Goal: Information Seeking & Learning: Learn about a topic

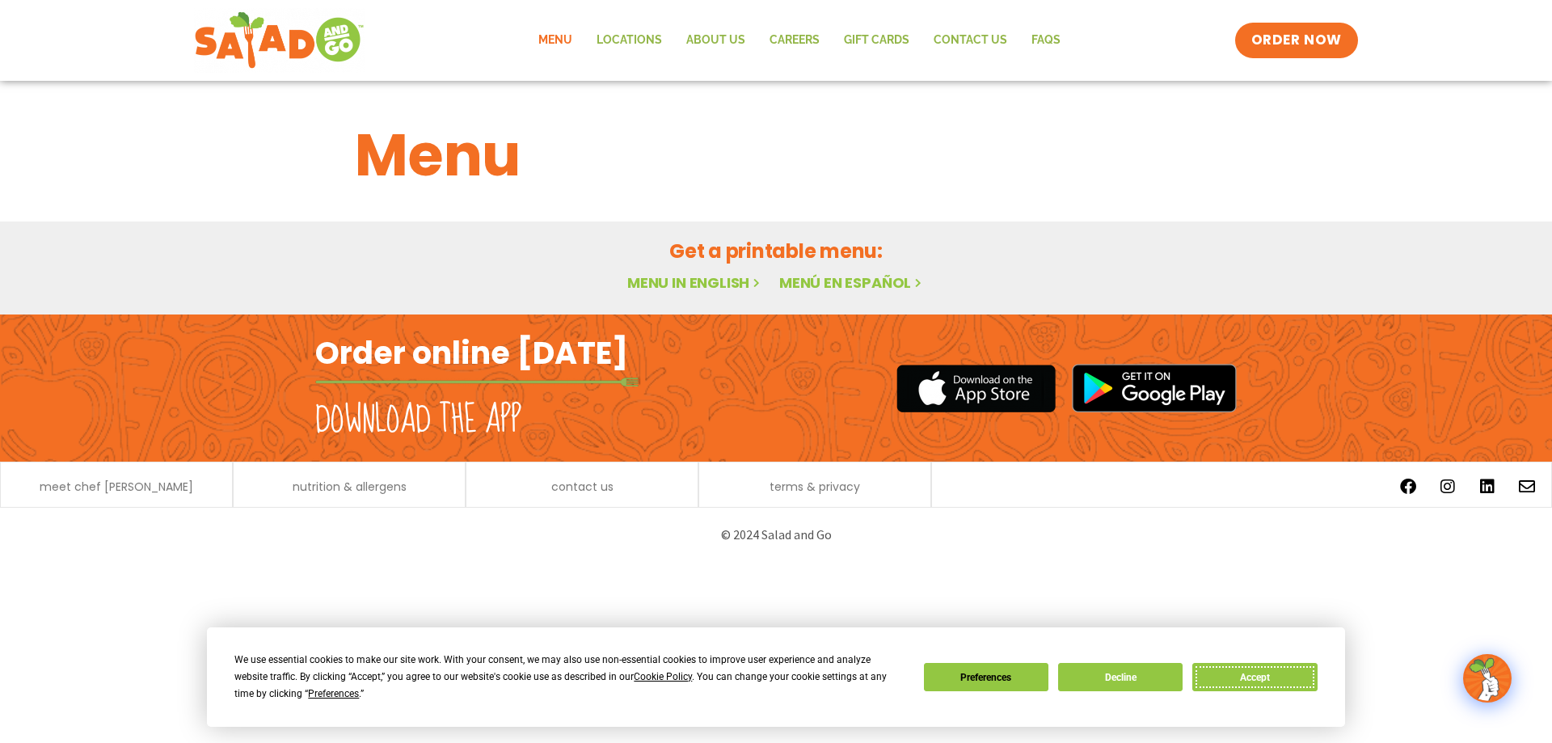
click at [1260, 673] on button "Accept" at bounding box center [1255, 677] width 125 height 28
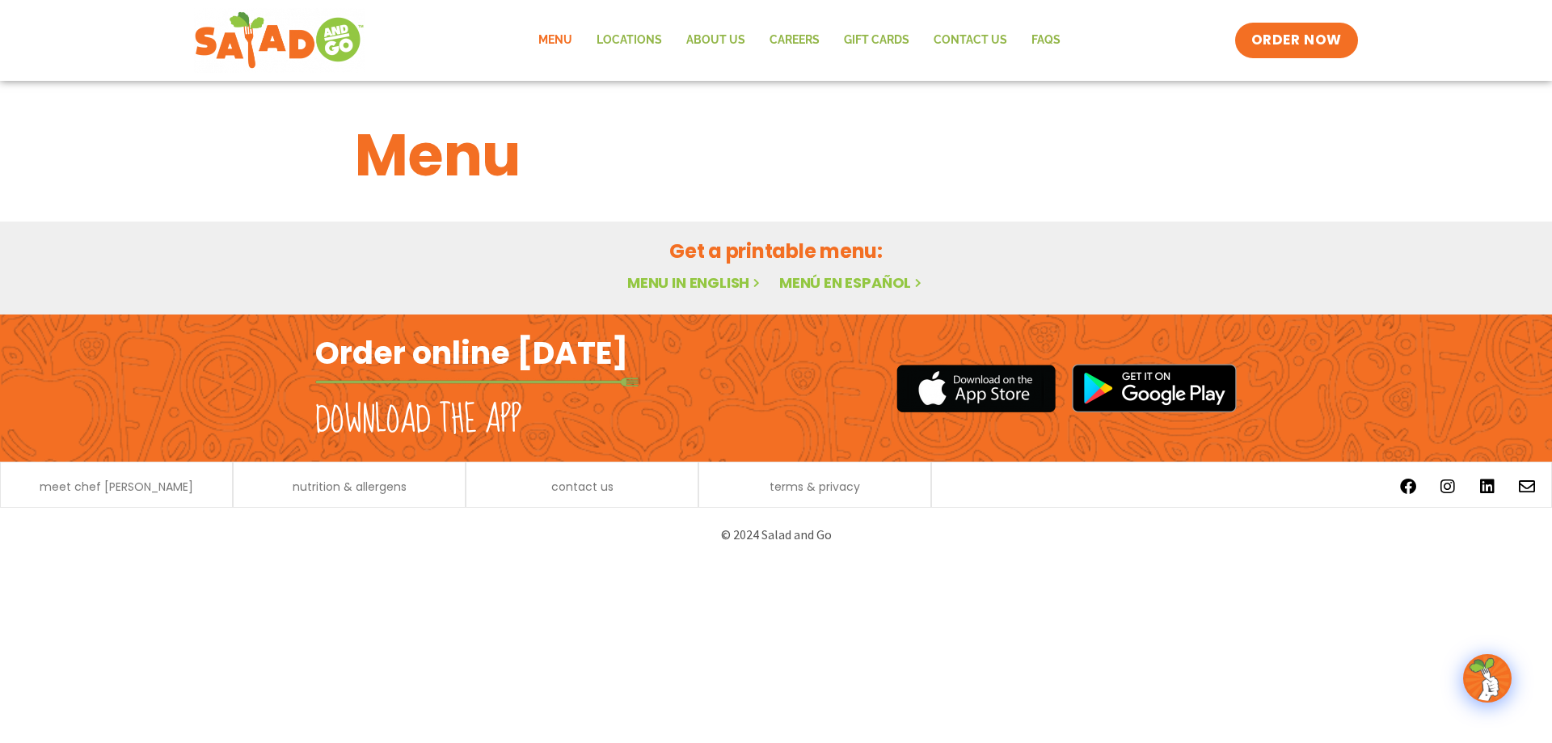
click at [554, 37] on link "Menu" at bounding box center [555, 40] width 58 height 37
click at [719, 285] on link "Menu in English" at bounding box center [695, 282] width 136 height 20
click at [596, 368] on h2 "Order online [DATE]" at bounding box center [471, 353] width 313 height 40
click at [662, 288] on link "Menu in English" at bounding box center [695, 282] width 136 height 20
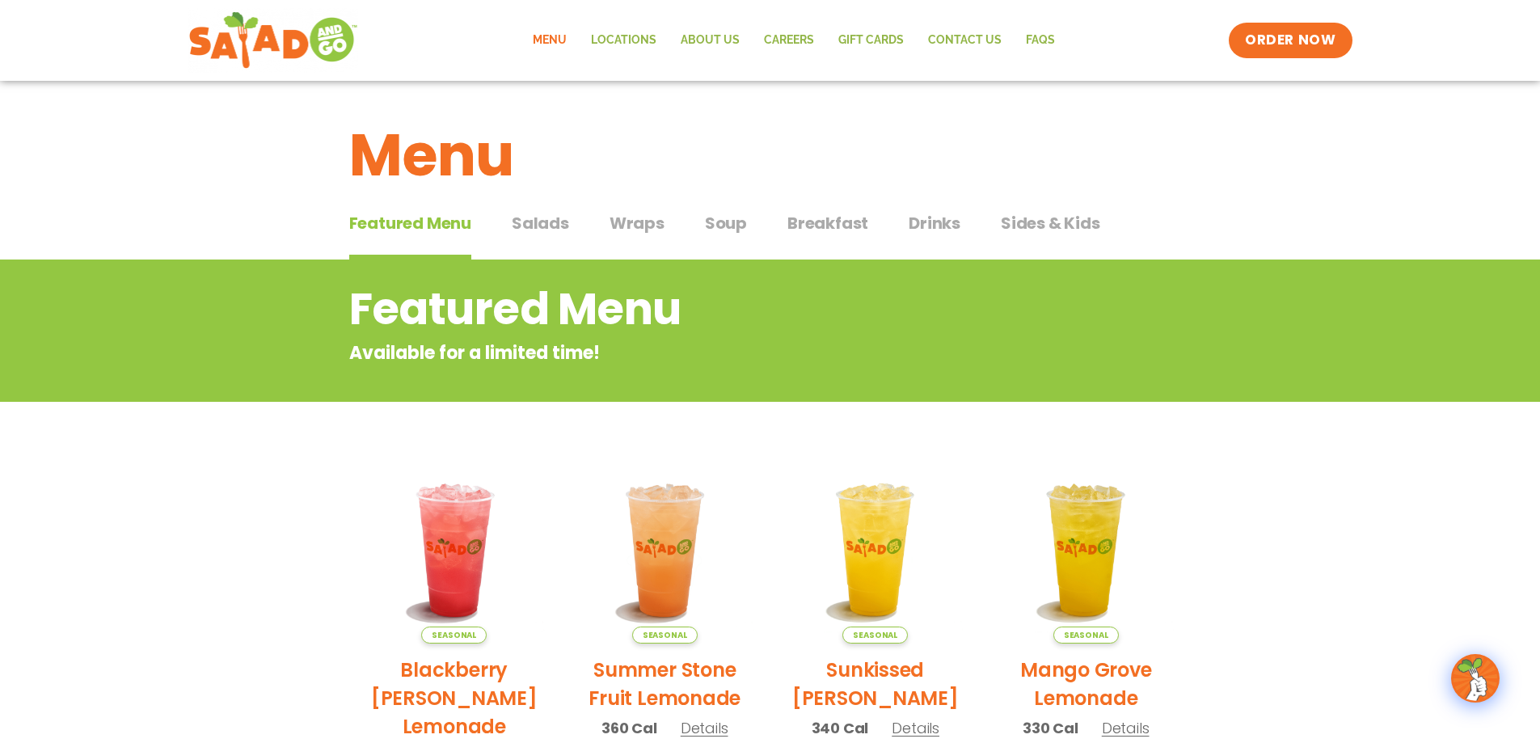
click at [549, 226] on span "Salads" at bounding box center [540, 223] width 57 height 24
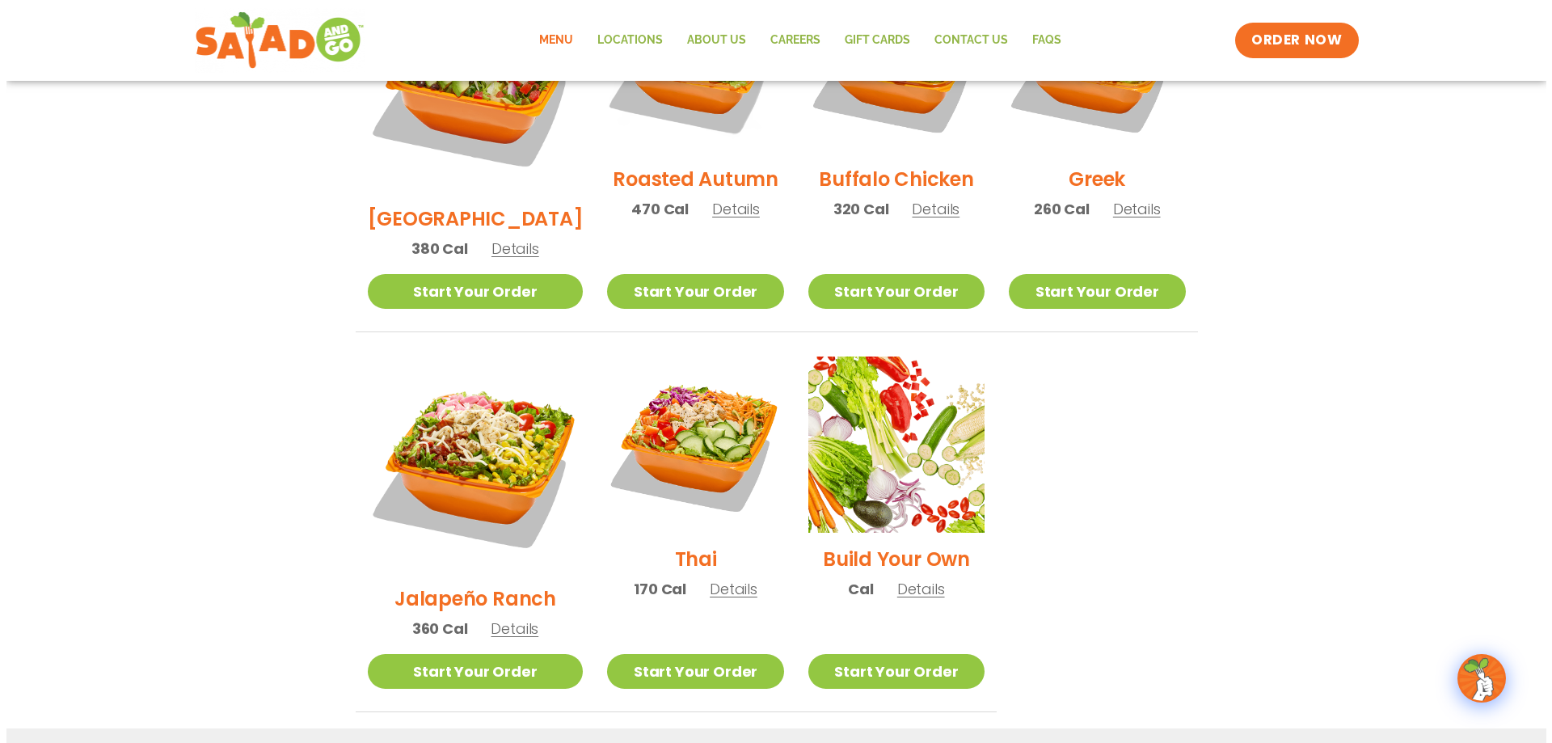
scroll to position [970, 0]
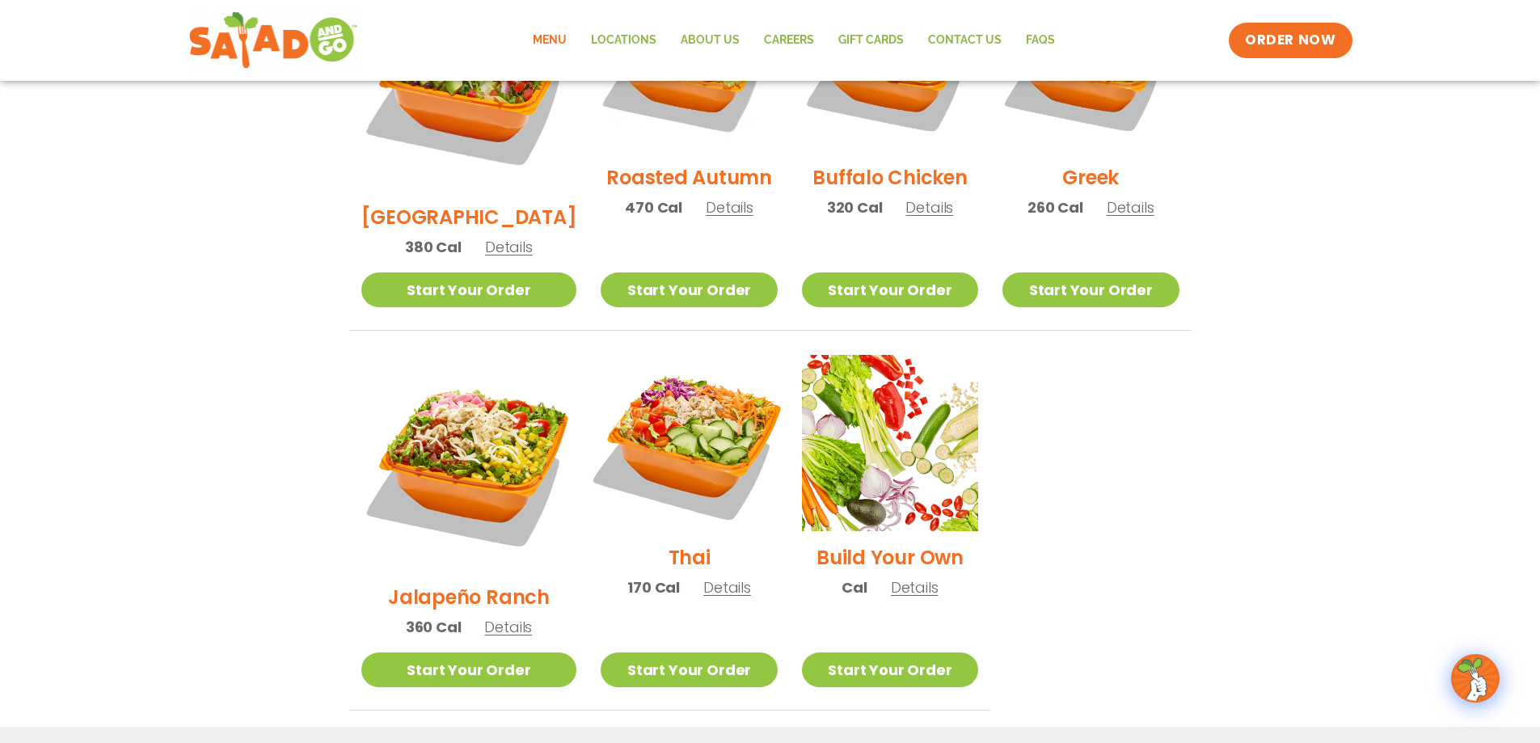
click at [671, 375] on img at bounding box center [688, 443] width 207 height 207
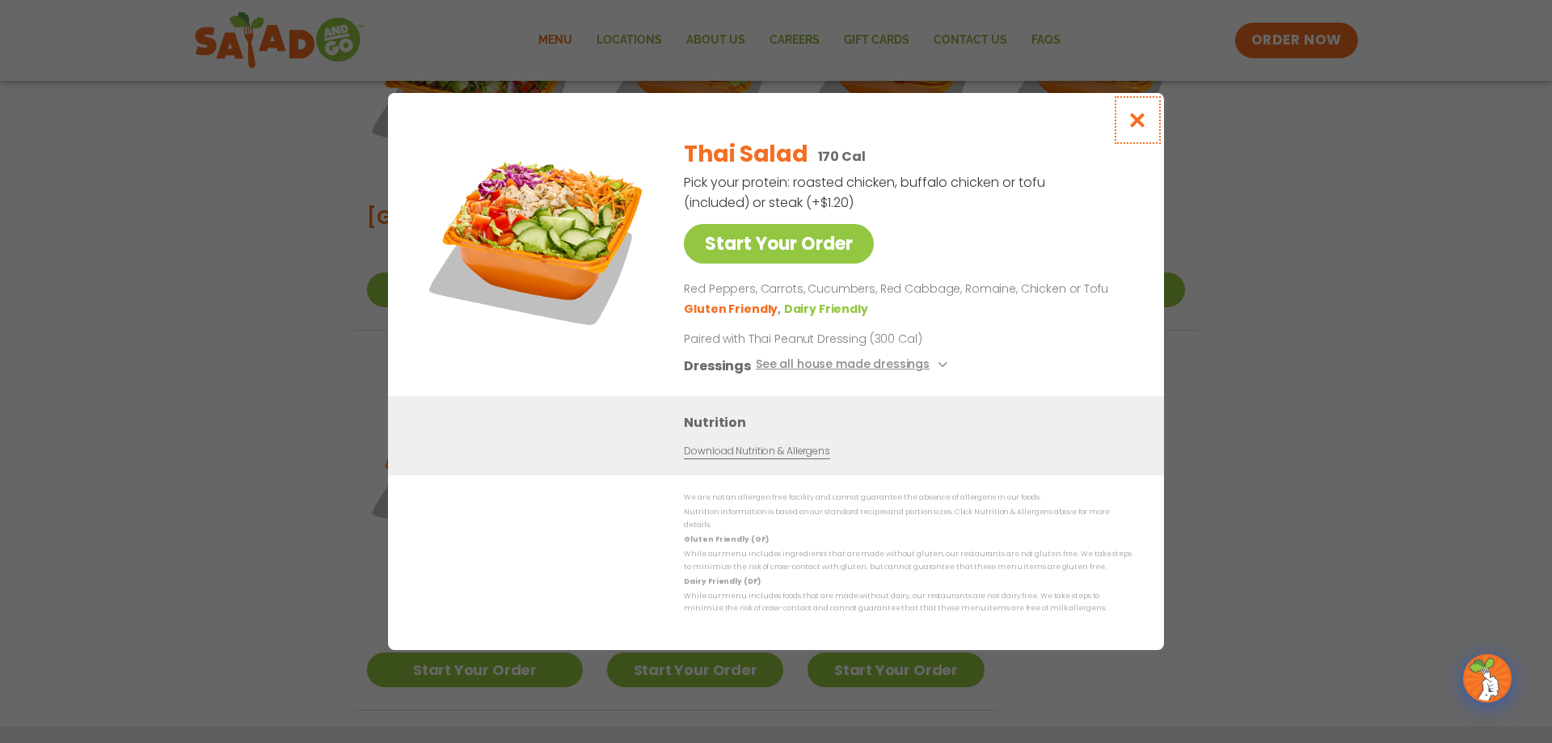
click at [1138, 122] on icon "Close modal" at bounding box center [1138, 120] width 20 height 17
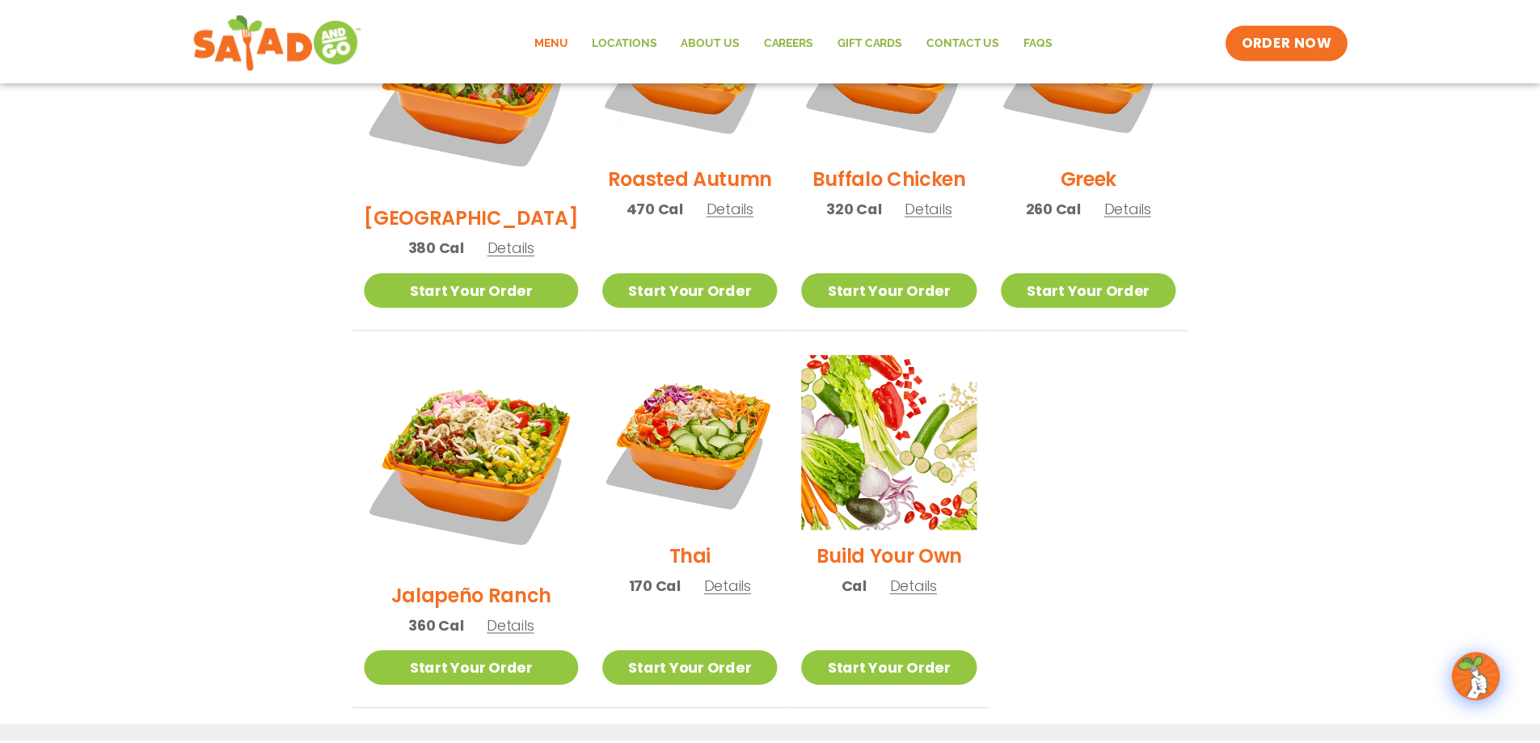
scroll to position [850, 0]
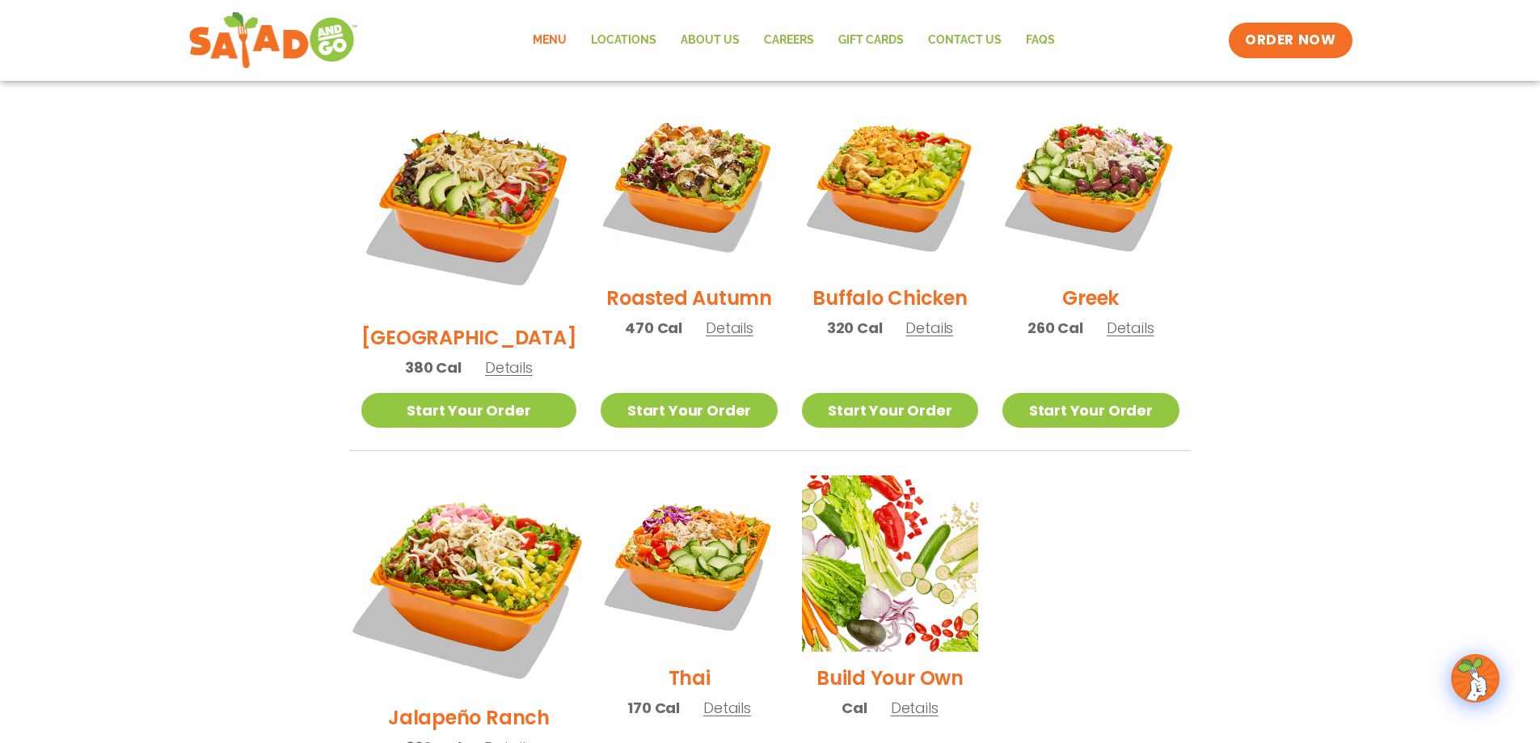
click at [501, 522] on img at bounding box center [468, 583] width 253 height 253
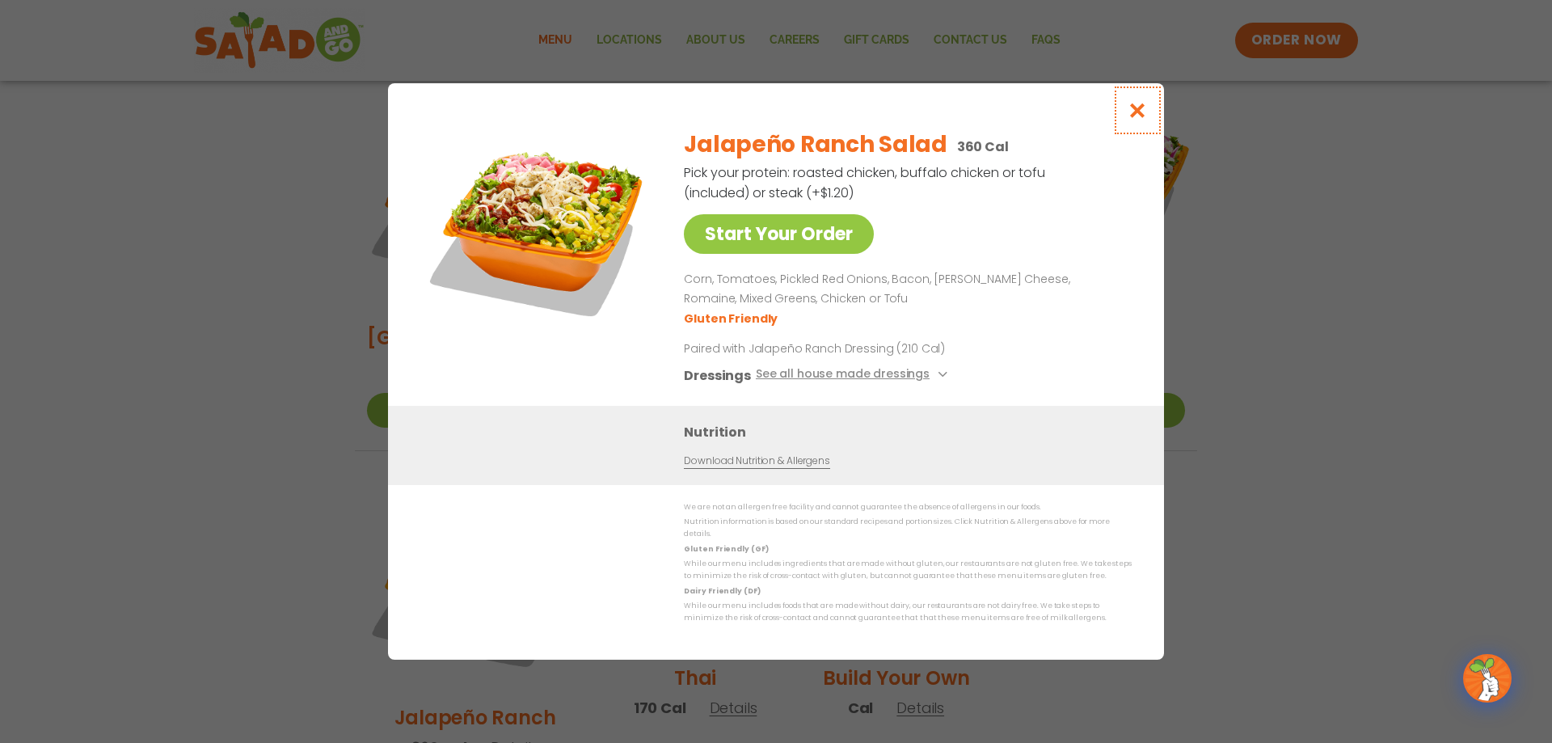
click at [1138, 110] on icon "Close modal" at bounding box center [1138, 110] width 20 height 17
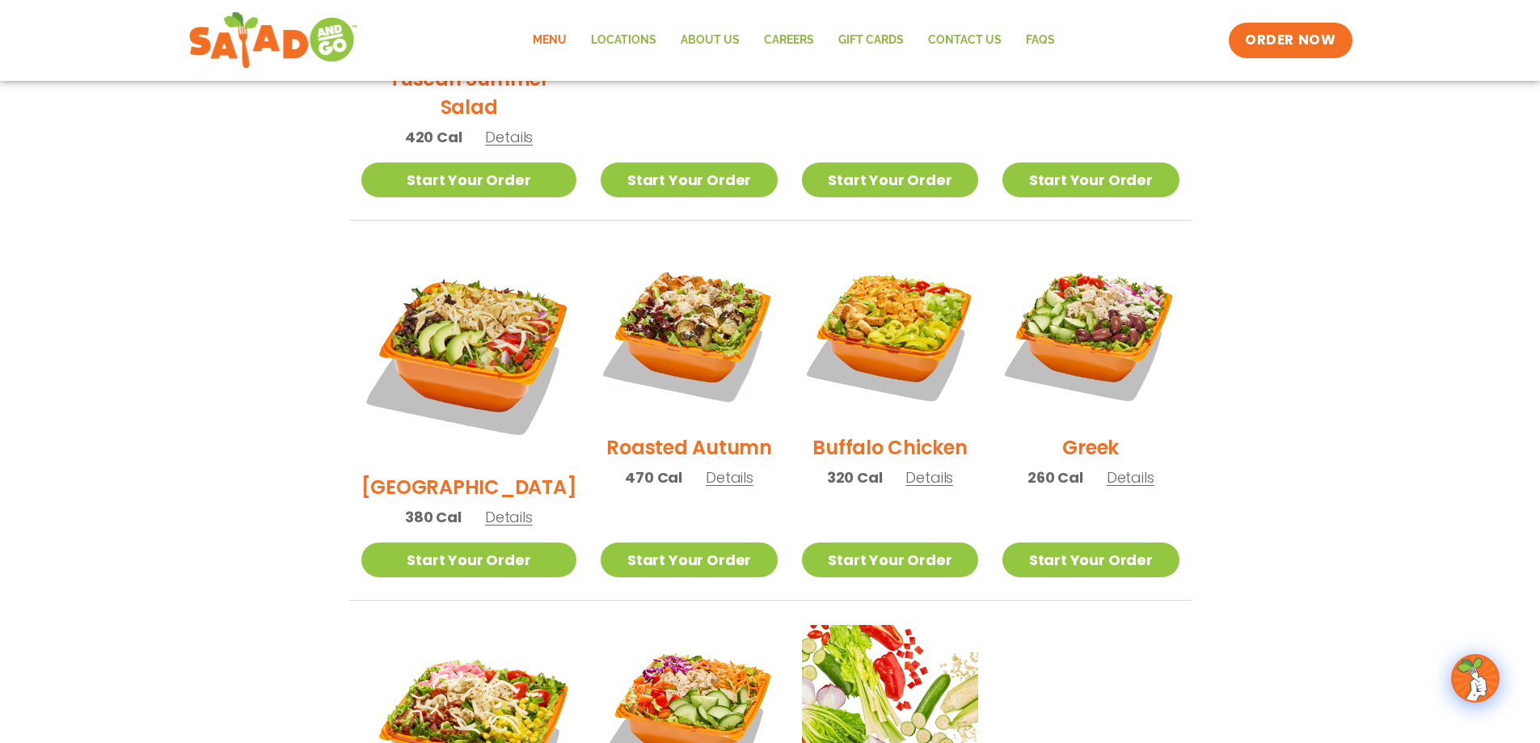
scroll to position [607, 0]
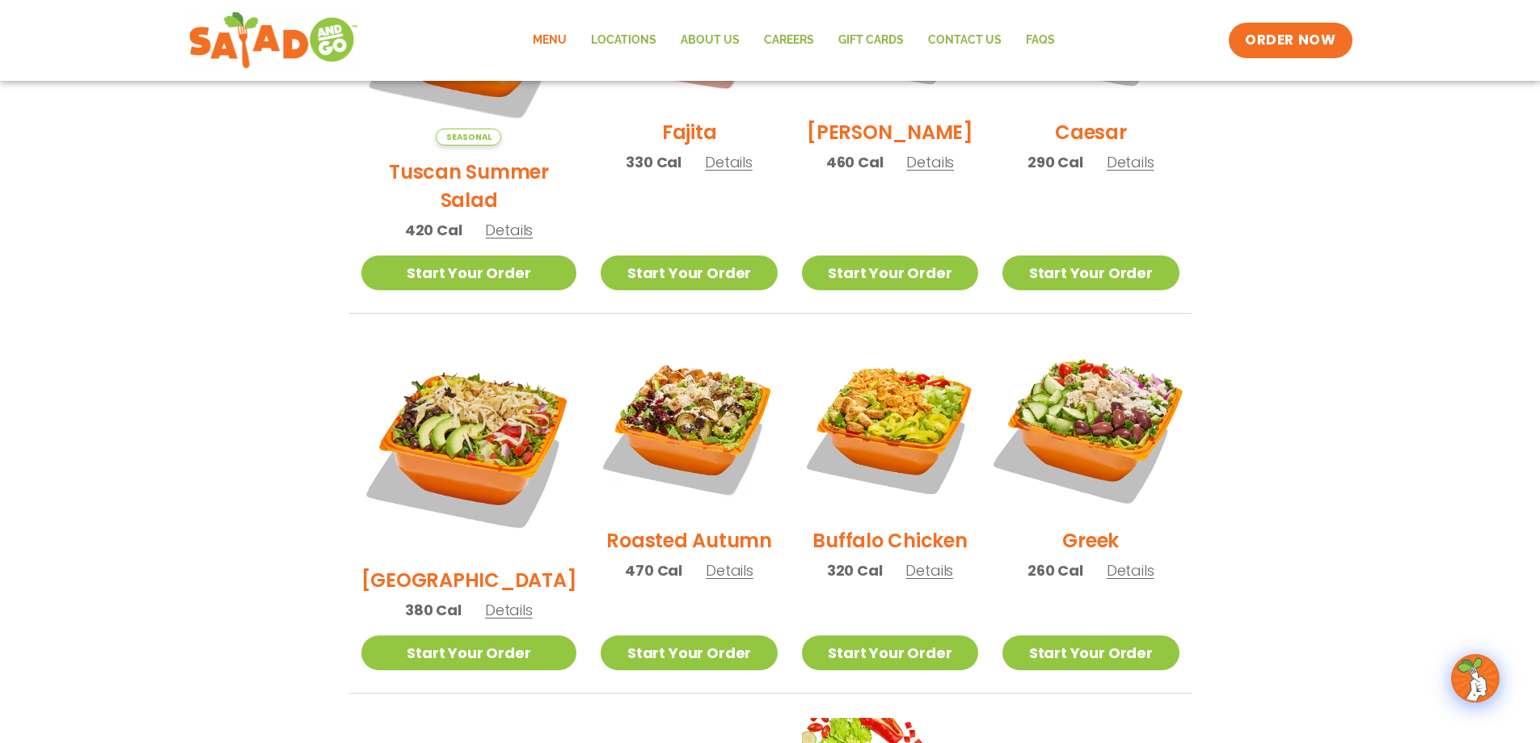
click at [1088, 399] on img at bounding box center [1090, 426] width 207 height 207
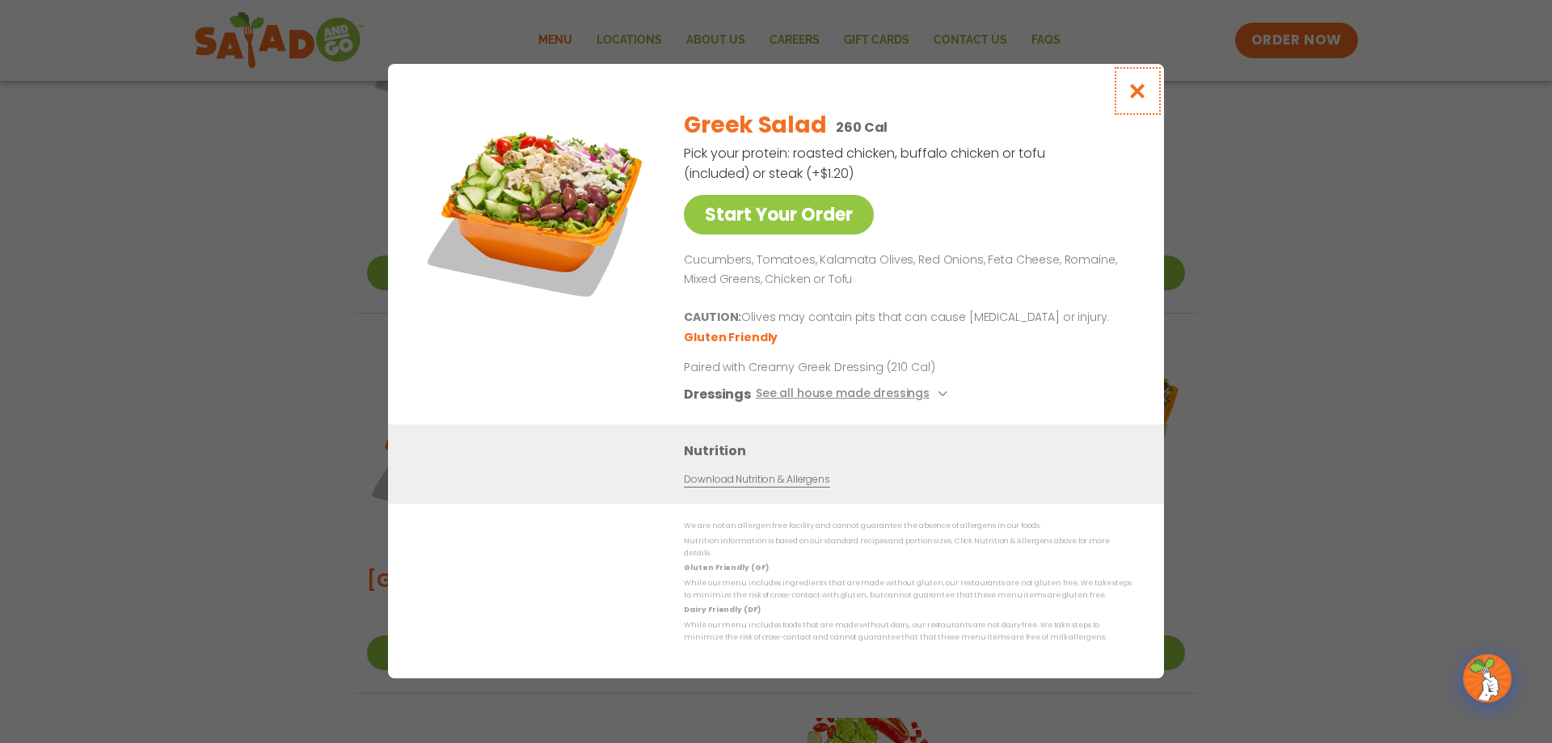
click at [1142, 99] on icon "Close modal" at bounding box center [1138, 90] width 20 height 17
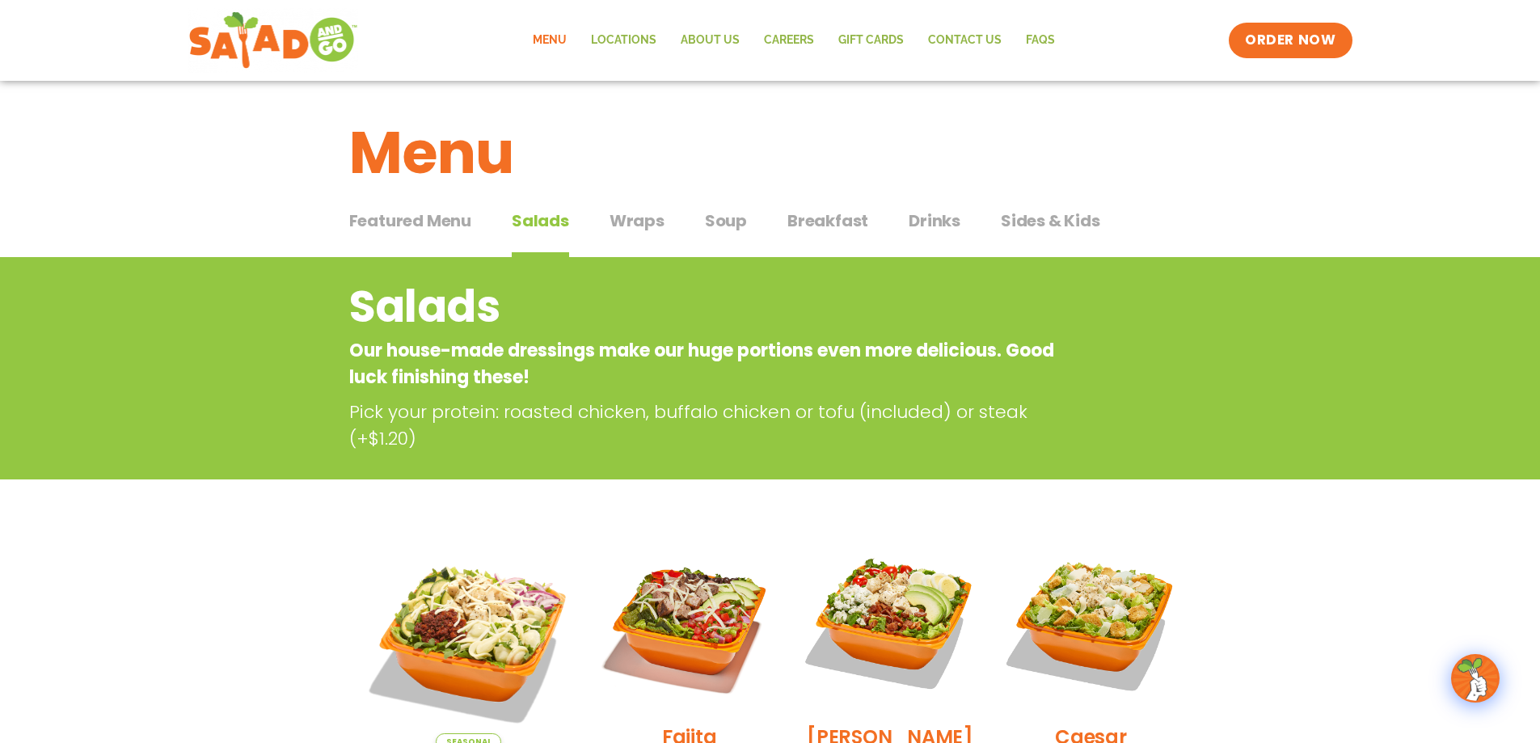
scroll to position [0, 0]
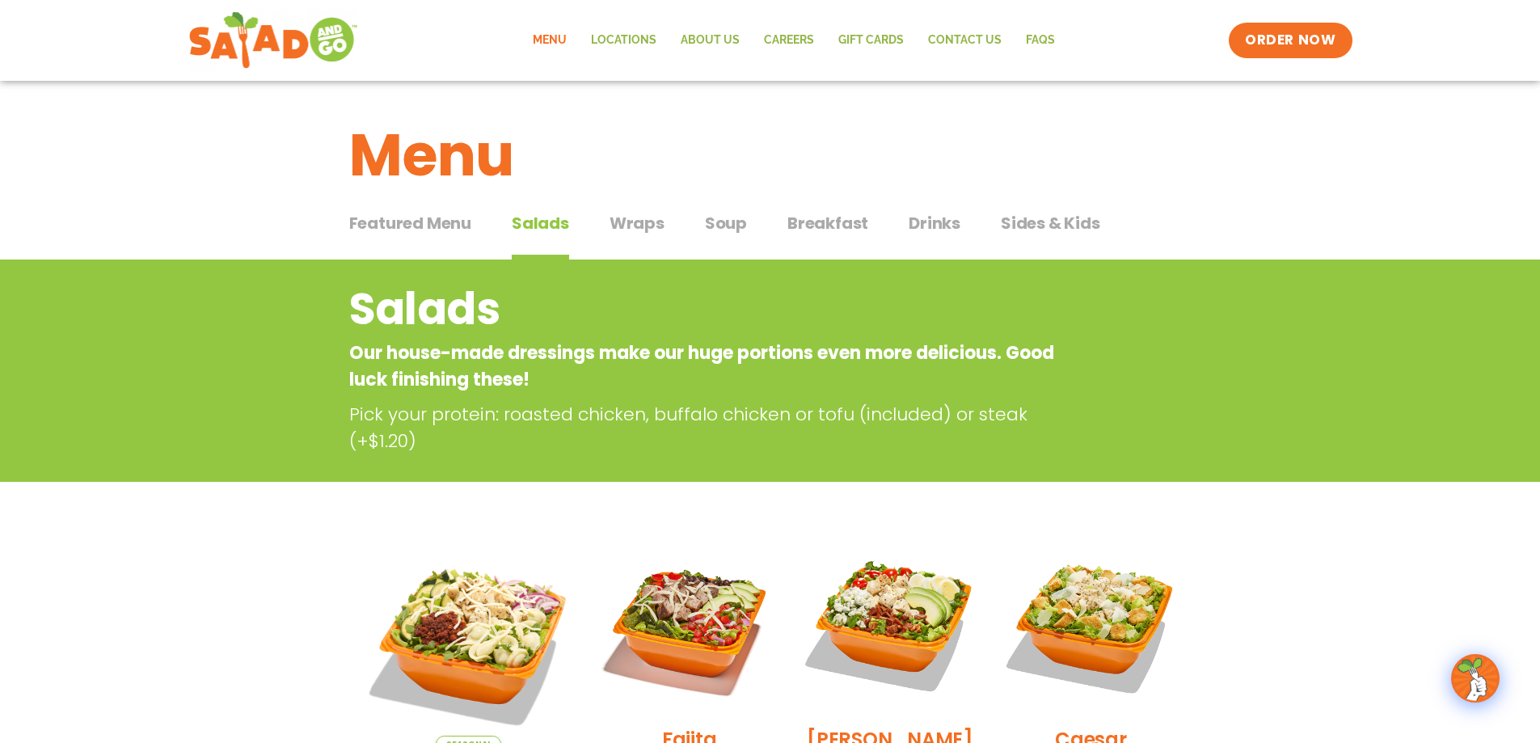
click at [635, 224] on span "Wraps" at bounding box center [637, 223] width 55 height 24
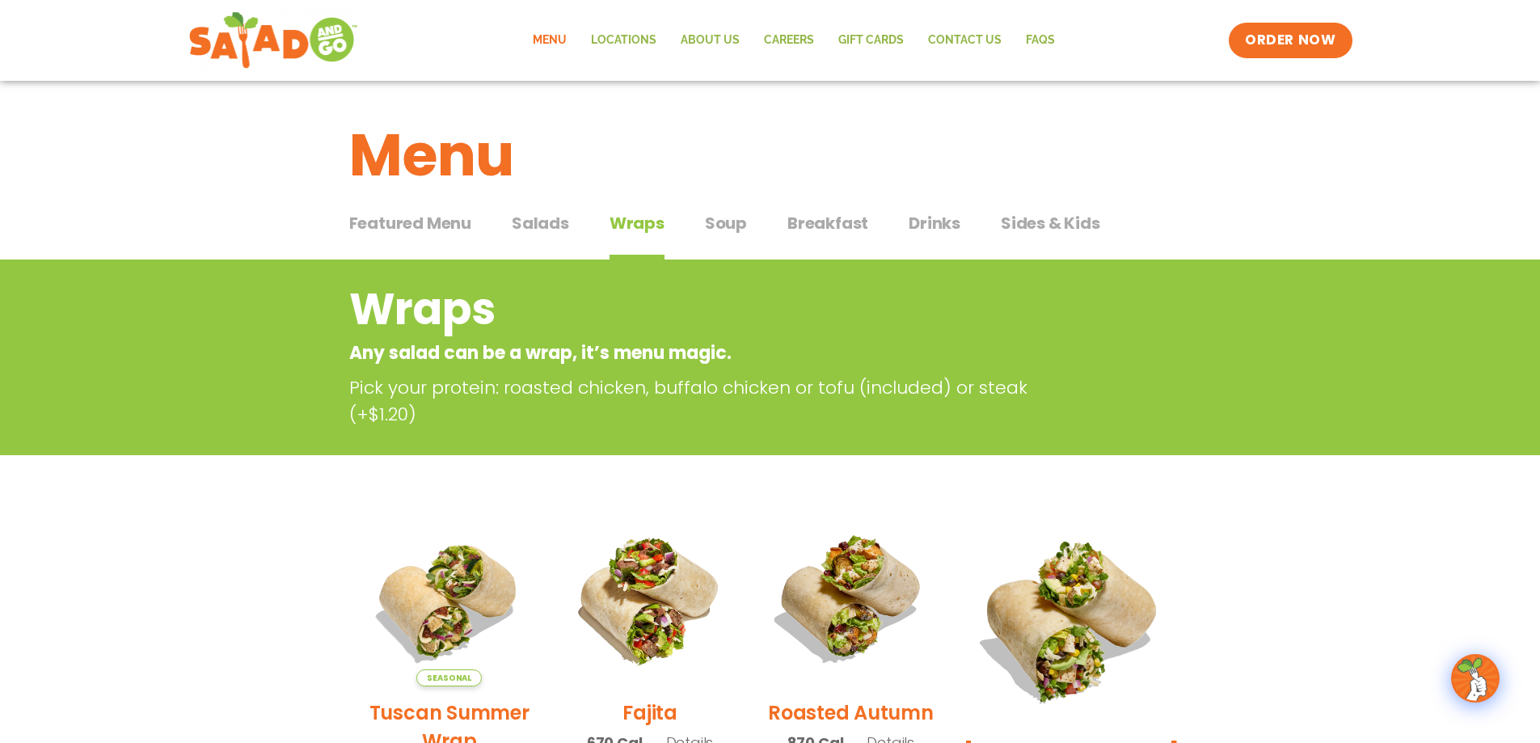
click at [714, 216] on span "Soup" at bounding box center [726, 223] width 42 height 24
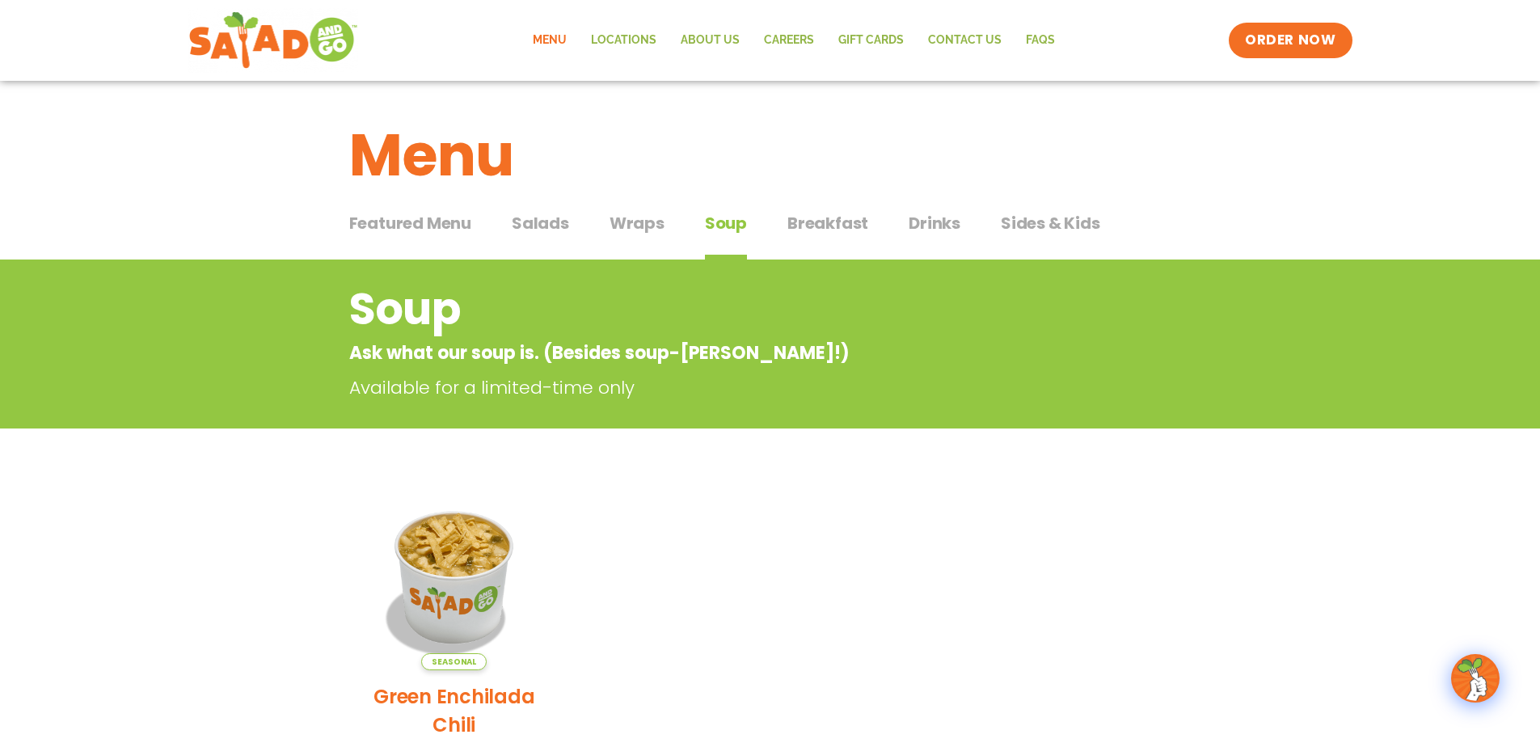
click at [834, 232] on span "Breakfast" at bounding box center [828, 223] width 81 height 24
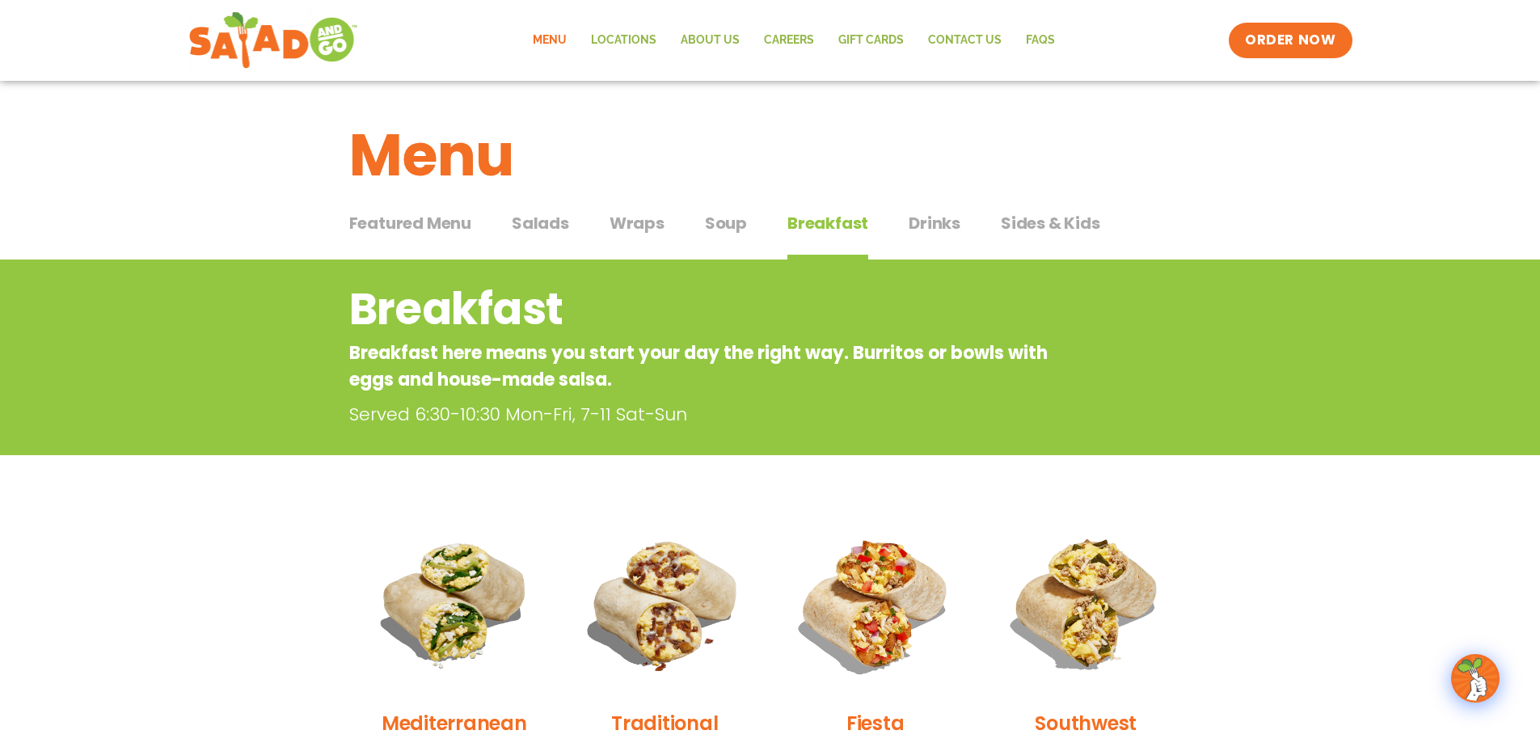
click at [946, 216] on span "Drinks" at bounding box center [935, 223] width 52 height 24
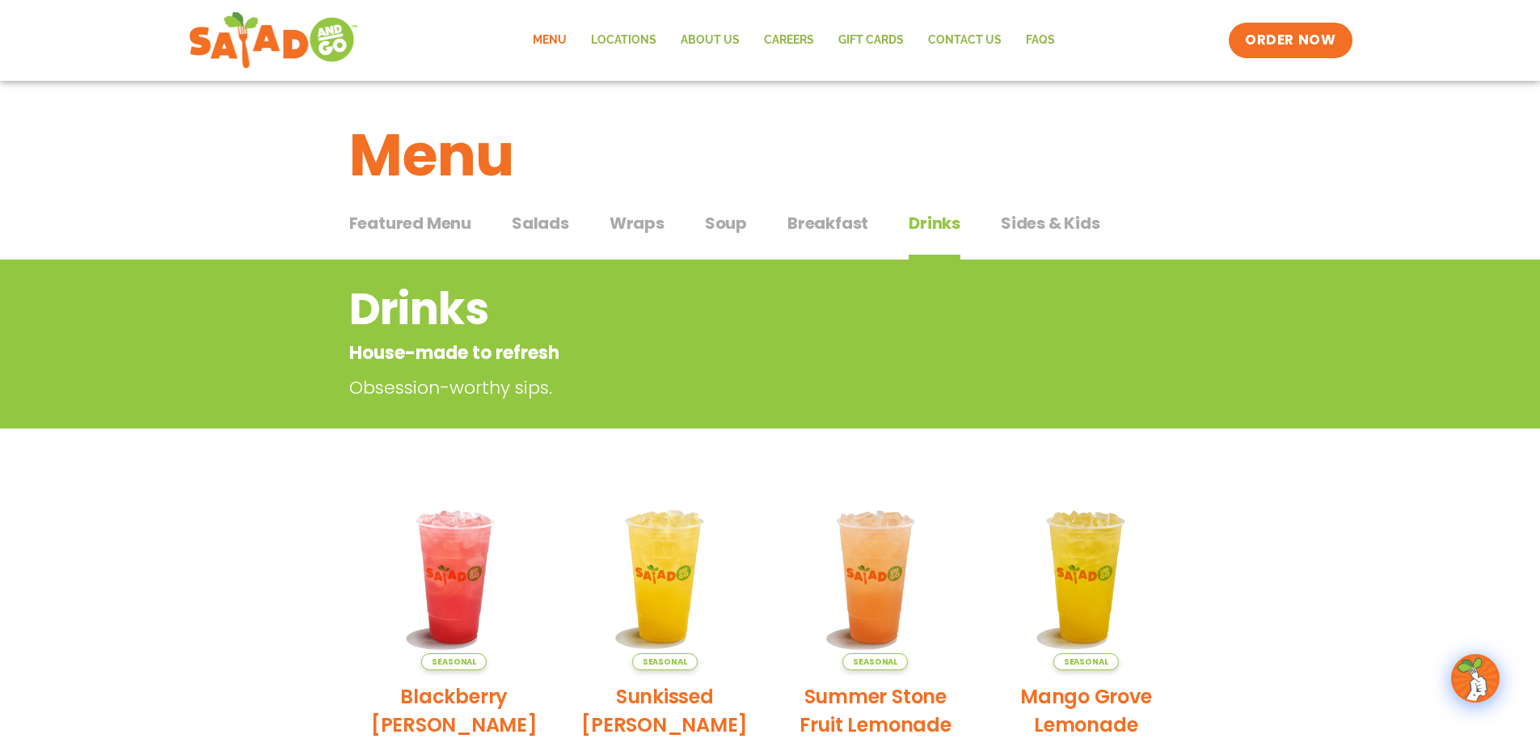
click at [1075, 224] on span "Sides & Kids" at bounding box center [1050, 223] width 99 height 24
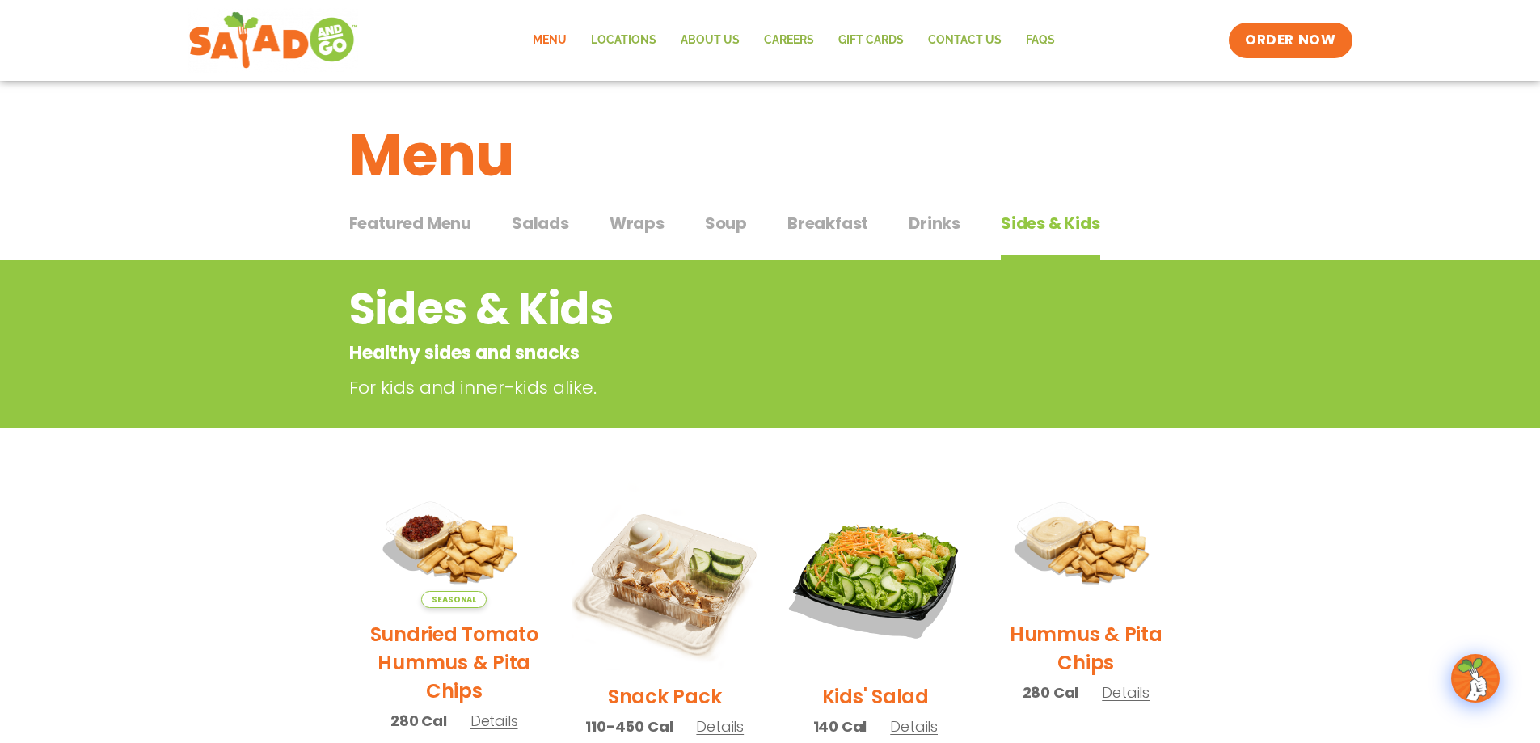
scroll to position [323, 0]
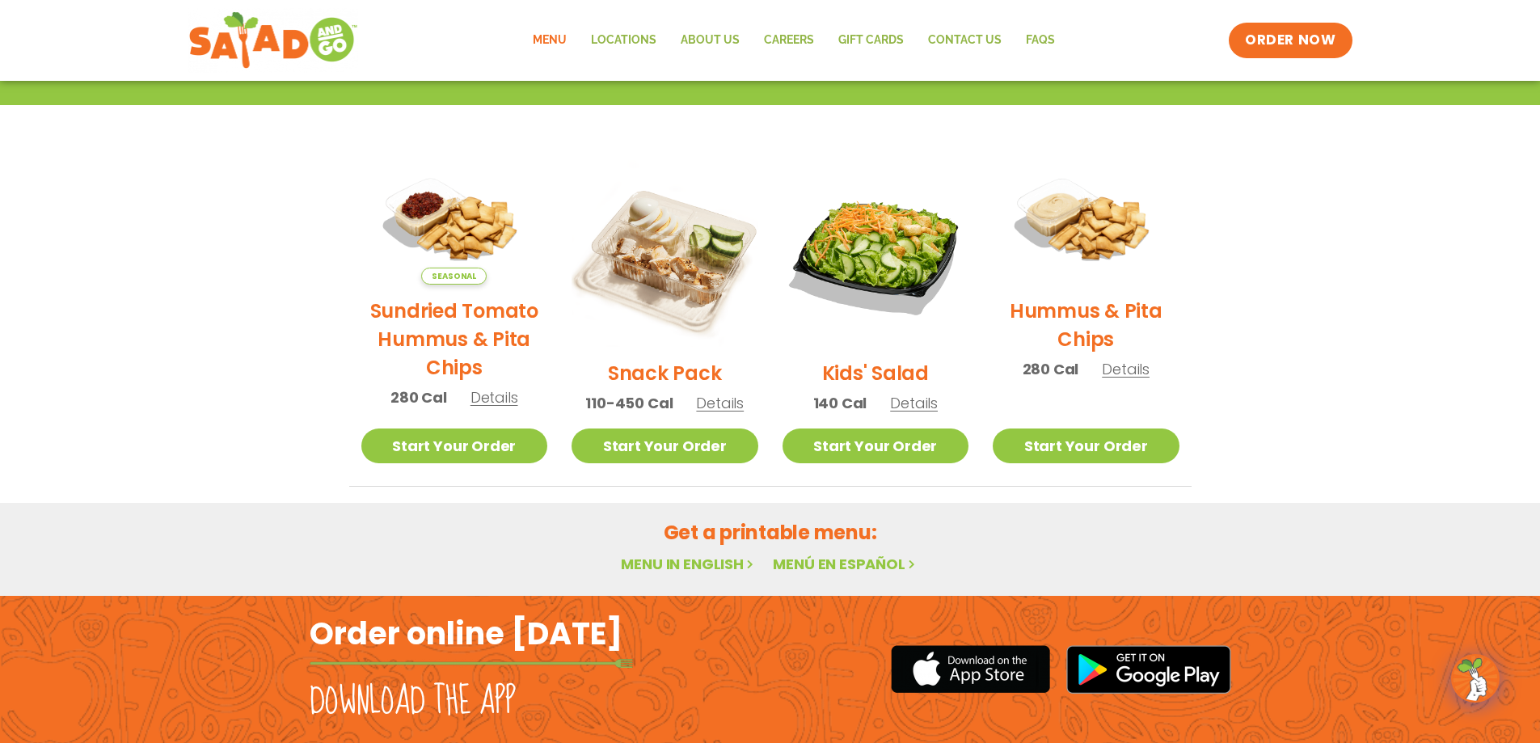
click at [182, 244] on section "Sides & Kids Healthy sides and snacks For kids and inner-kids alike. Seasonal S…" at bounding box center [770, 211] width 1540 height 551
